Goal: Information Seeking & Learning: Learn about a topic

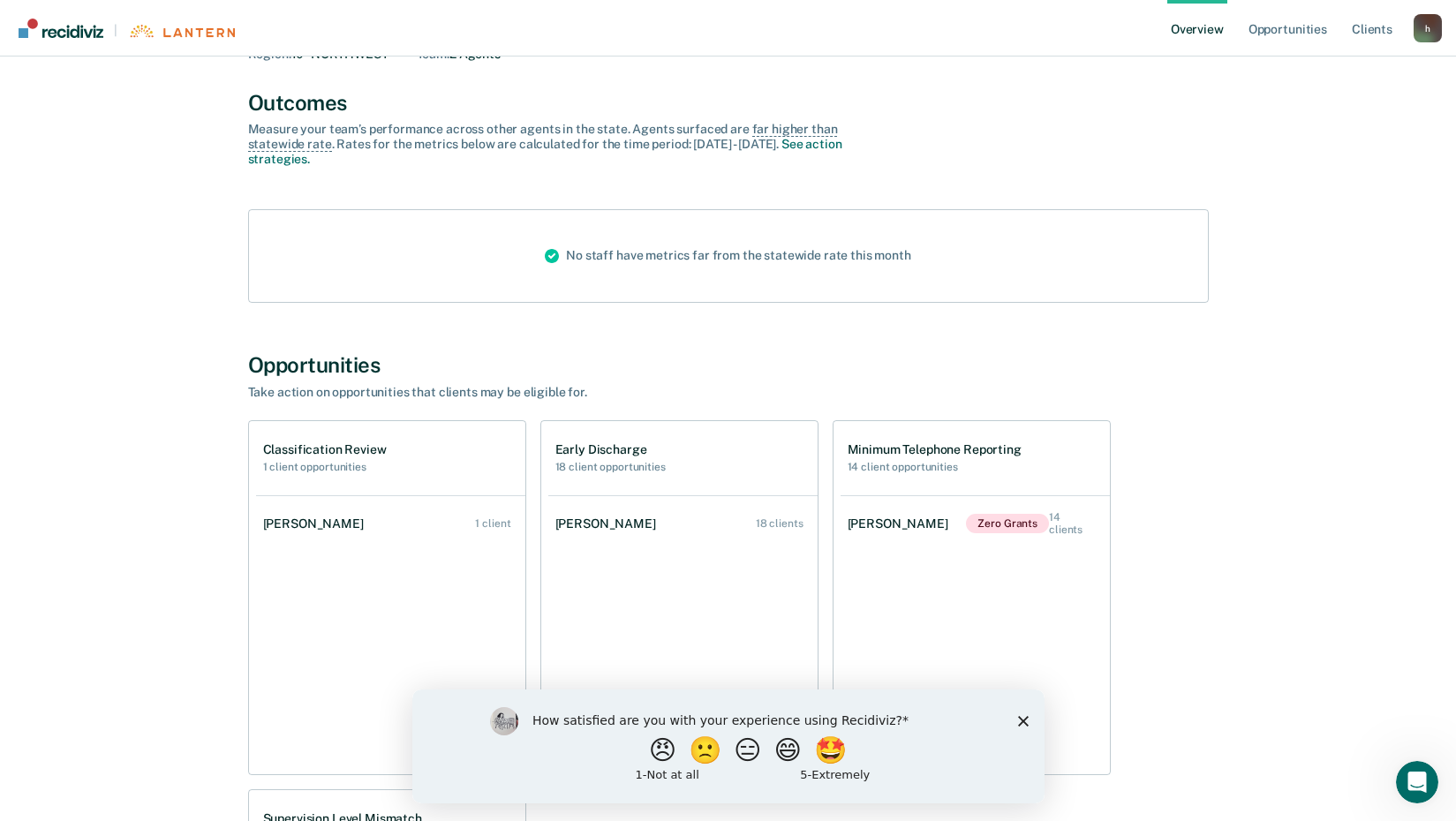
scroll to position [265, 0]
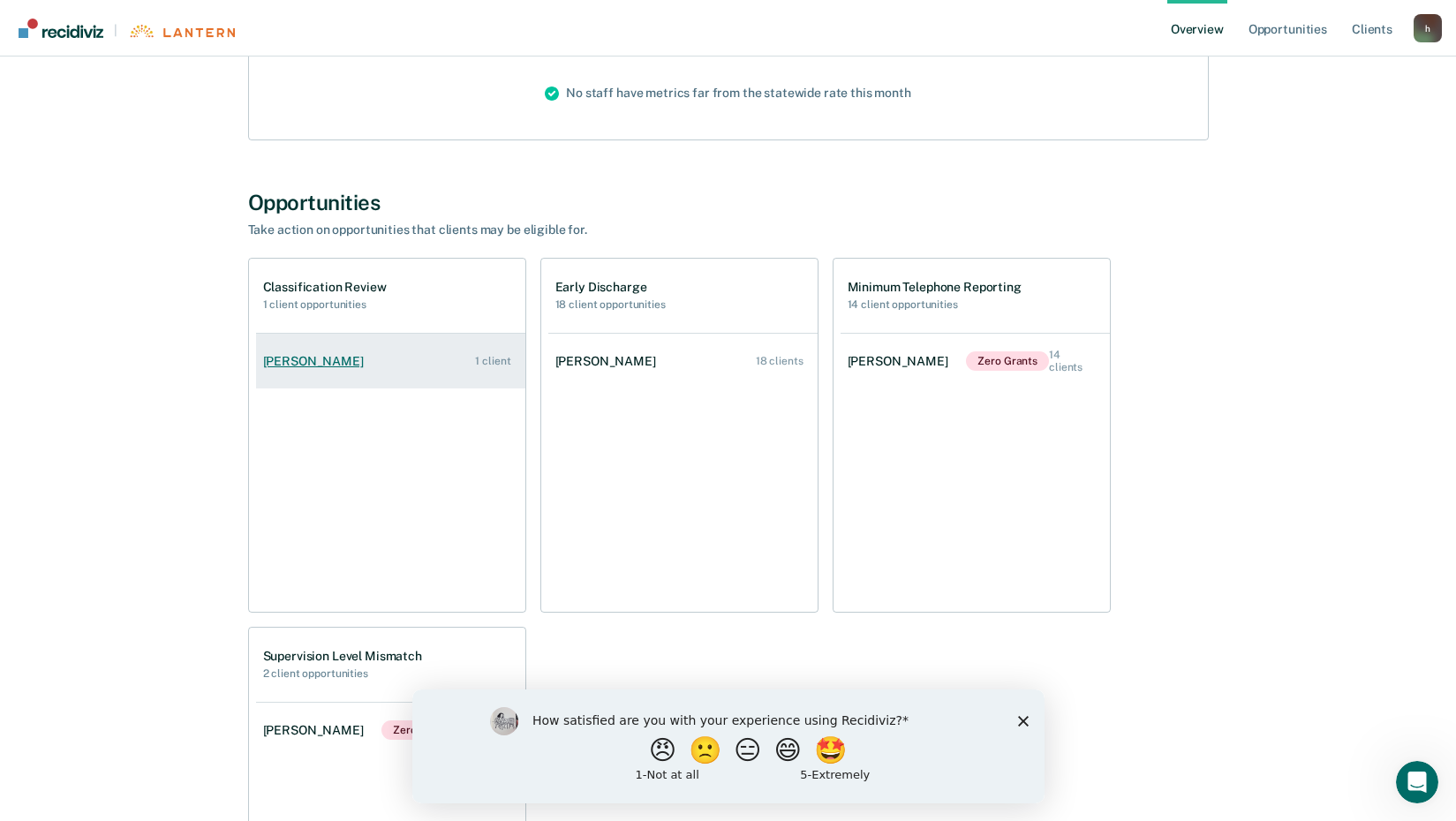
click at [412, 359] on link "[PERSON_NAME] 1 client" at bounding box center [390, 362] width 269 height 50
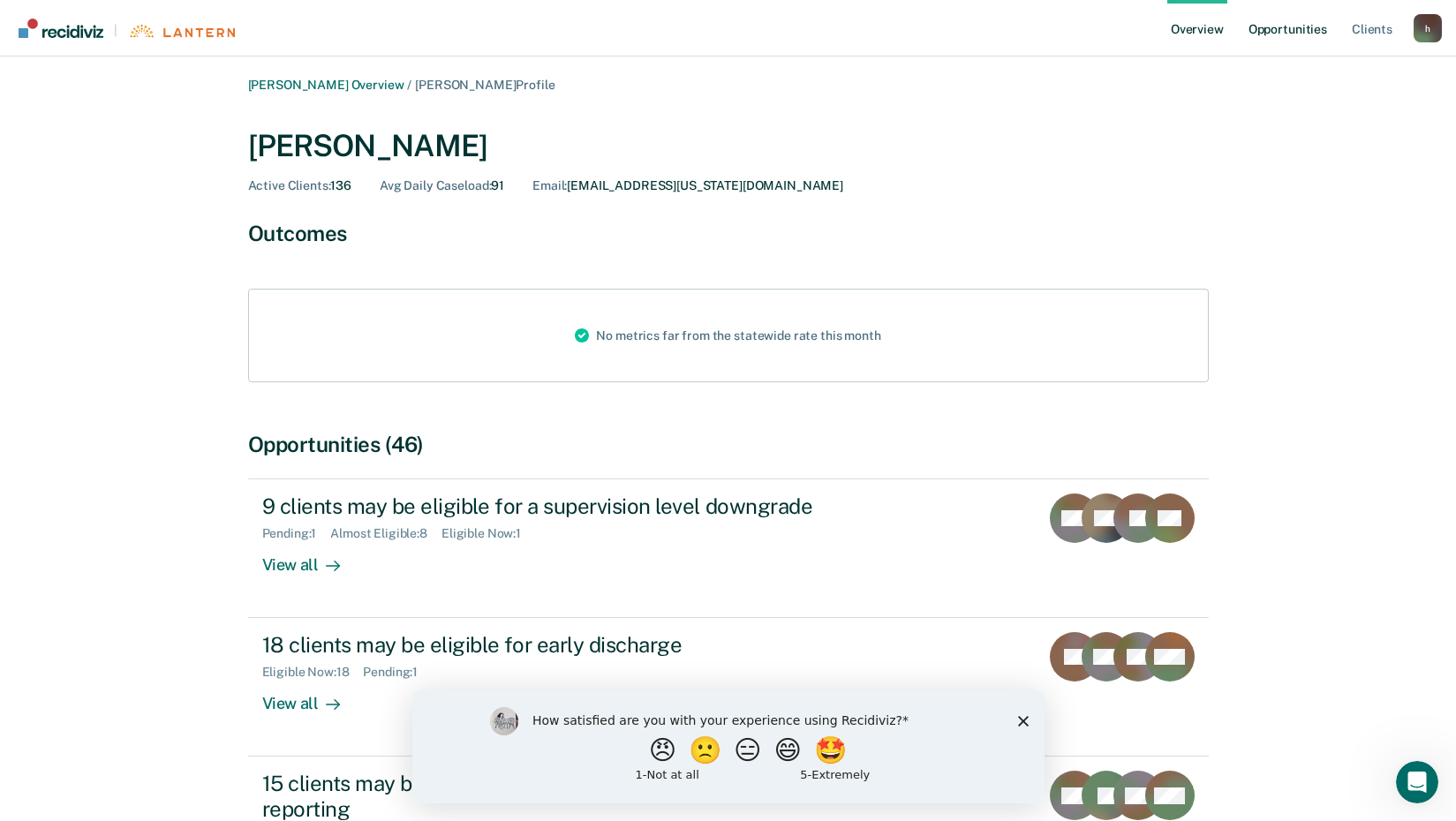
click at [1267, 25] on link "Opportunities" at bounding box center [1287, 28] width 86 height 57
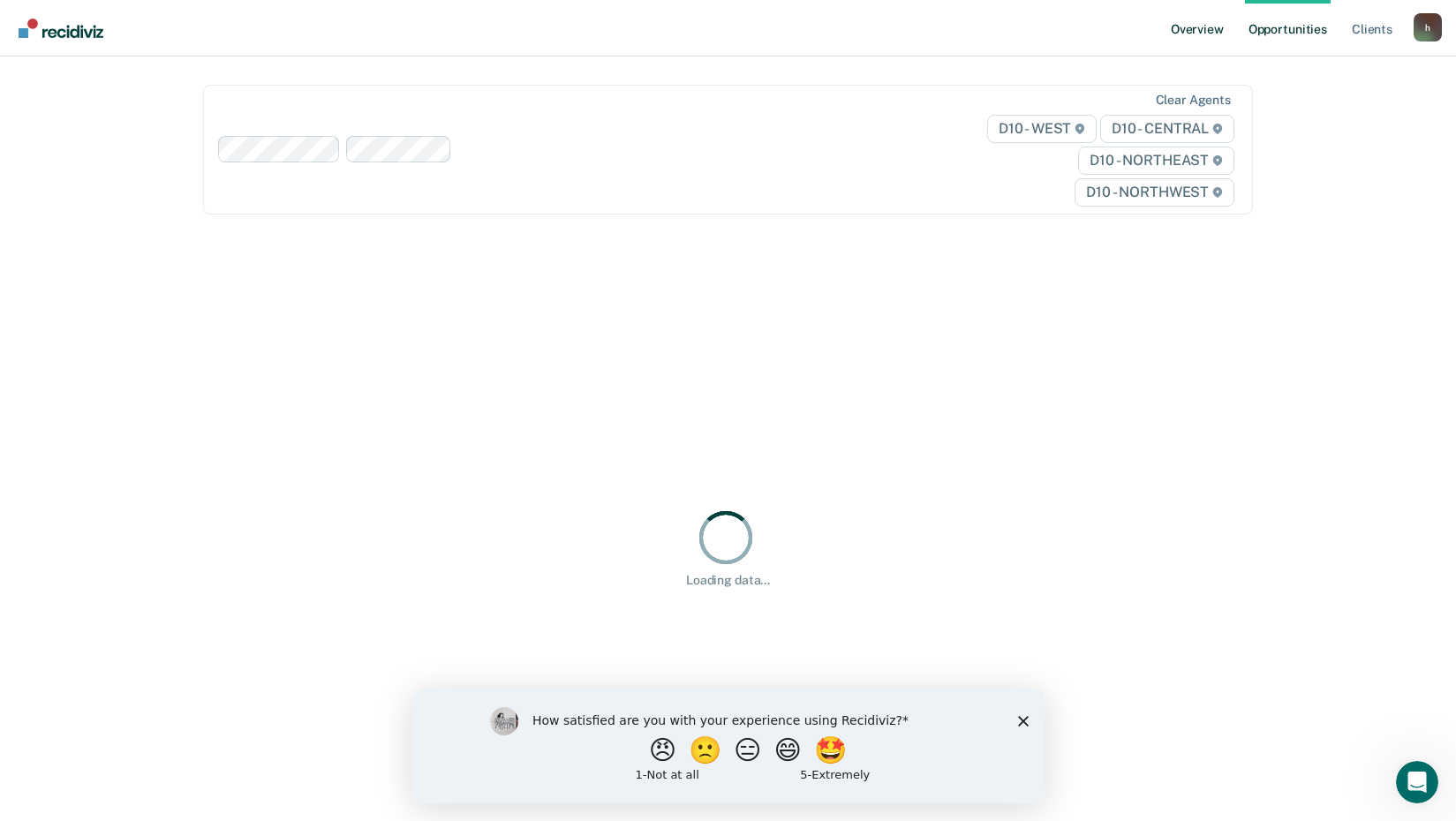
click at [1199, 34] on link "Overview" at bounding box center [1197, 28] width 60 height 57
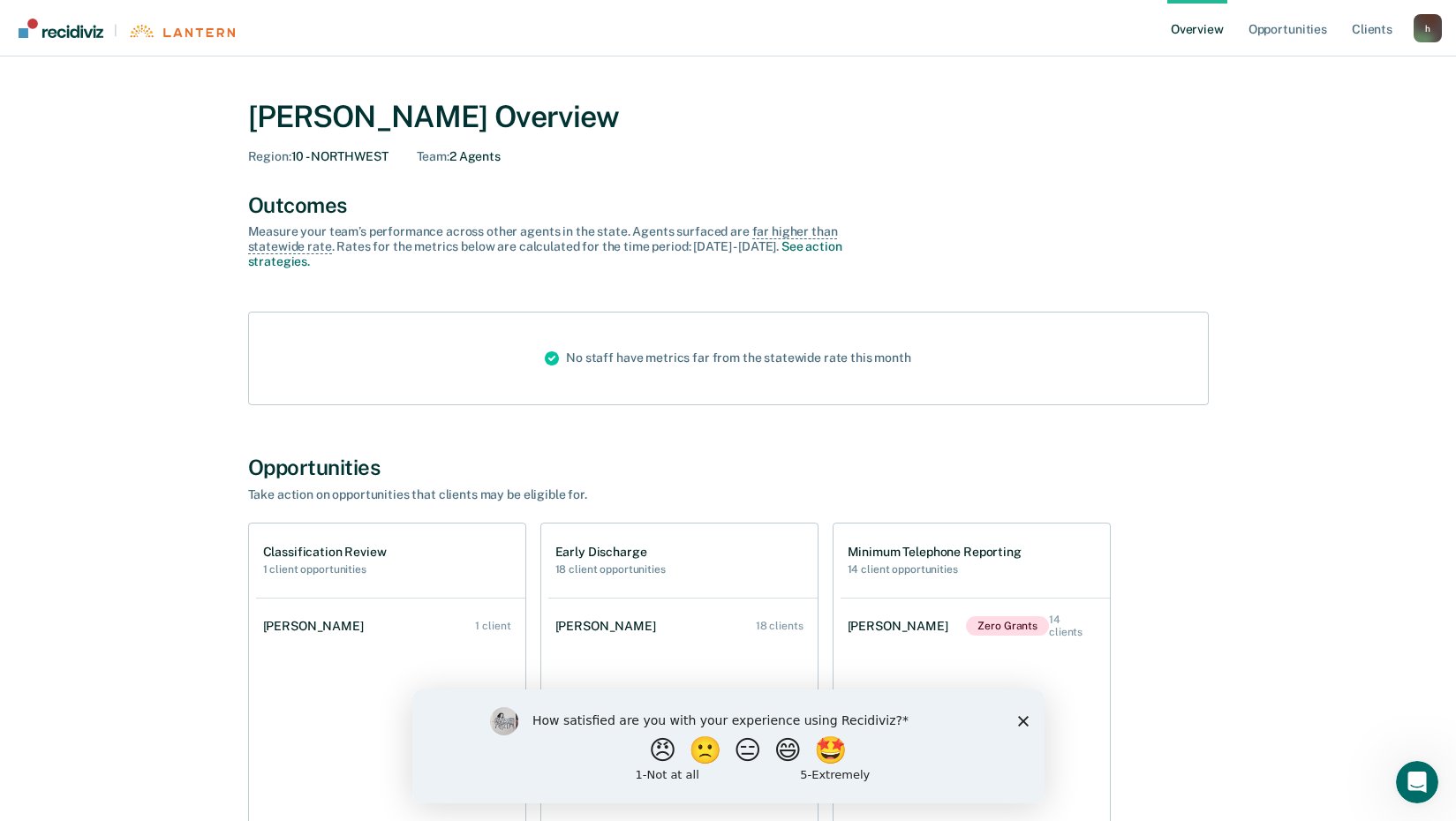
click at [944, 543] on div "Minimum Telephone Reporting 14 client opportunities" at bounding box center [975, 561] width 269 height 74
click at [937, 577] on div "Minimum Telephone Reporting 14 client opportunities" at bounding box center [975, 561] width 269 height 74
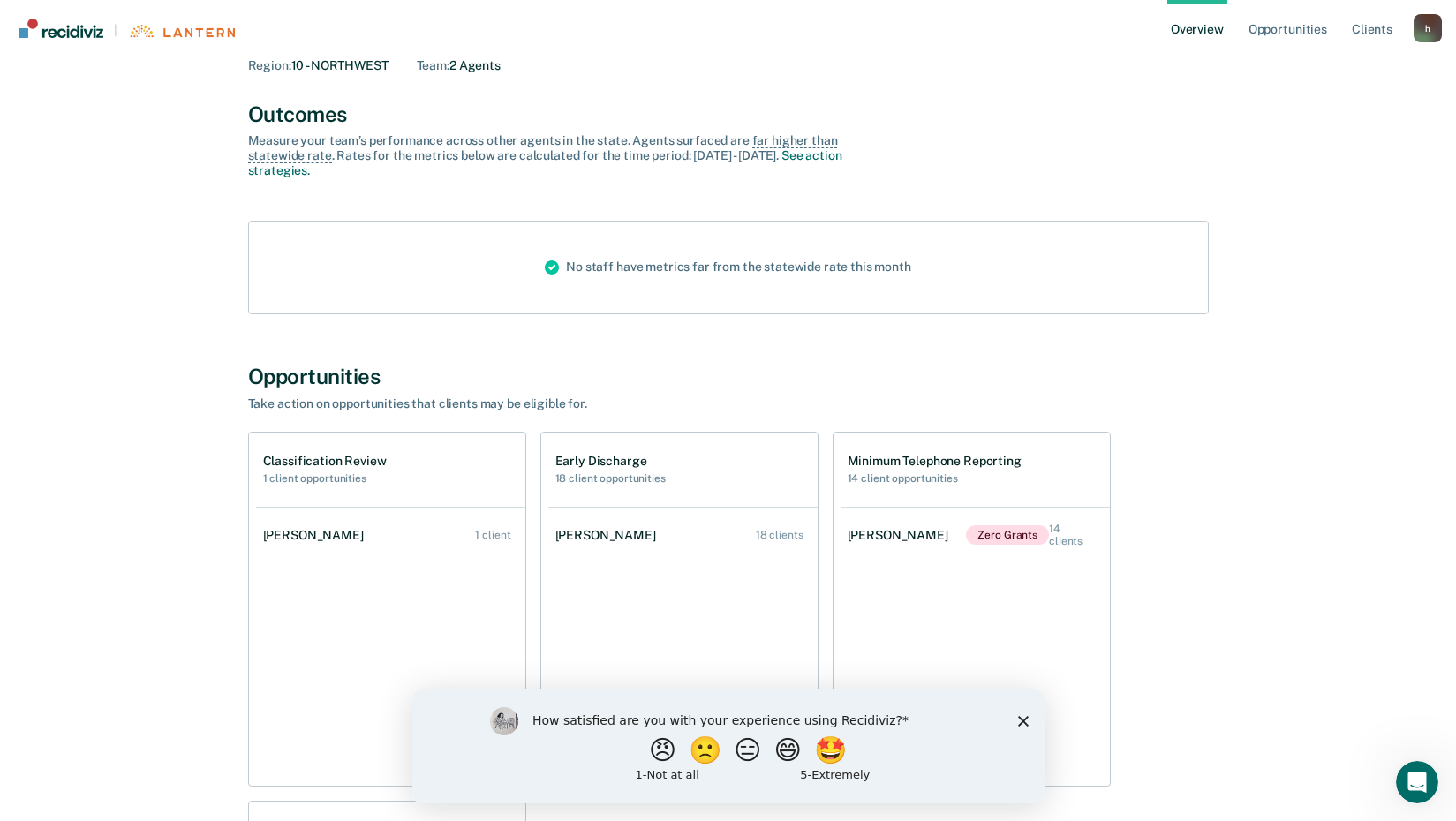
scroll to position [177, 0]
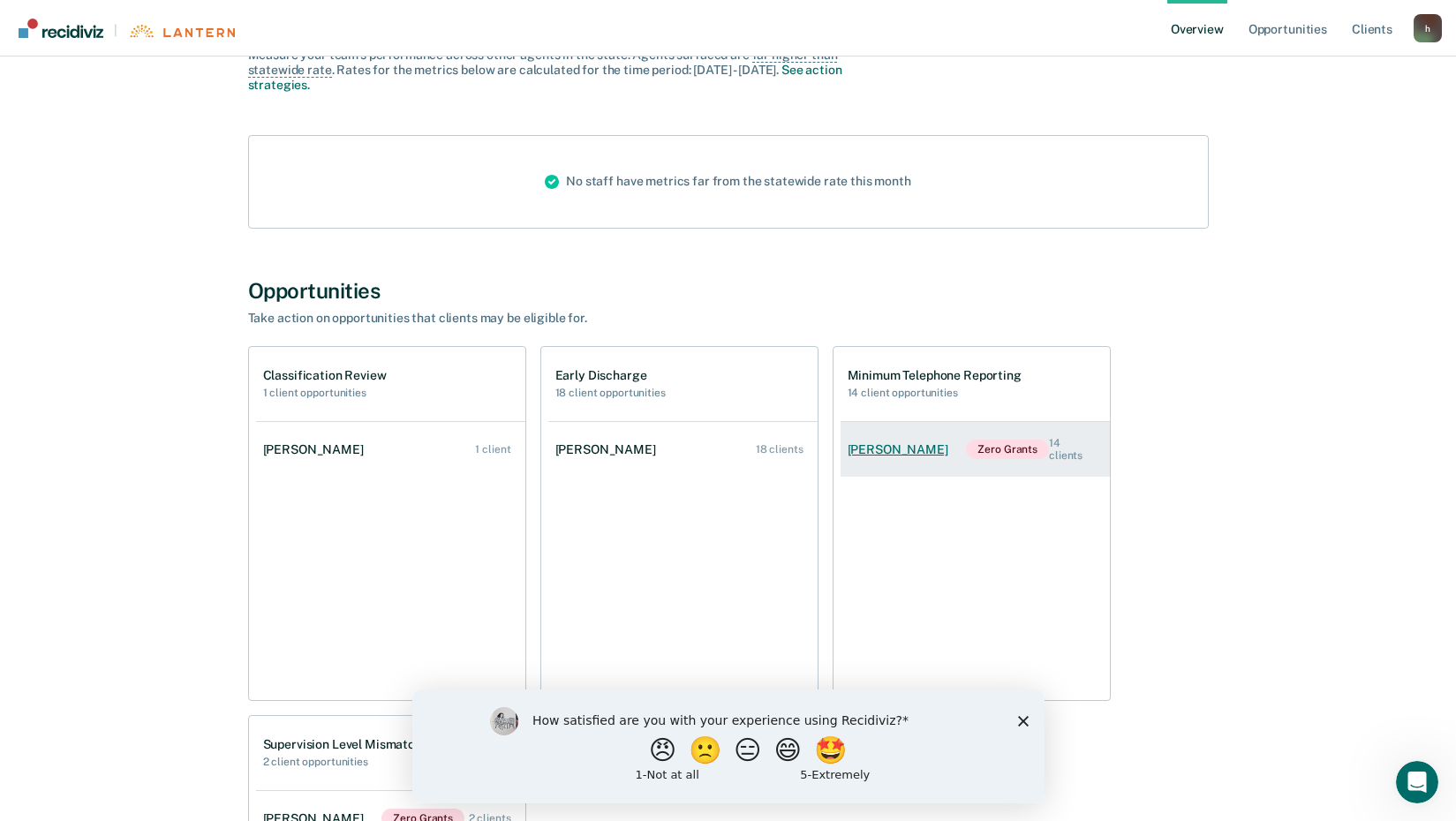
click at [895, 463] on link "[PERSON_NAME] Grants 14 clients" at bounding box center [975, 450] width 269 height 61
